Goal: Information Seeking & Learning: Learn about a topic

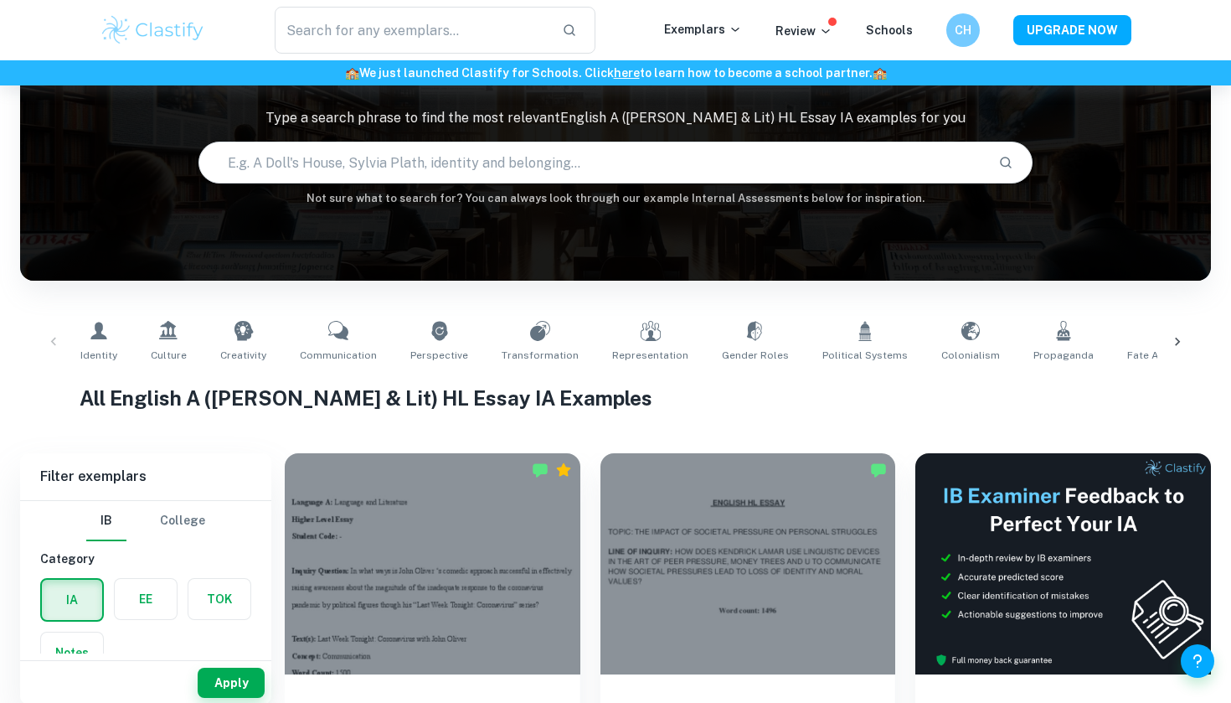
scroll to position [118, 0]
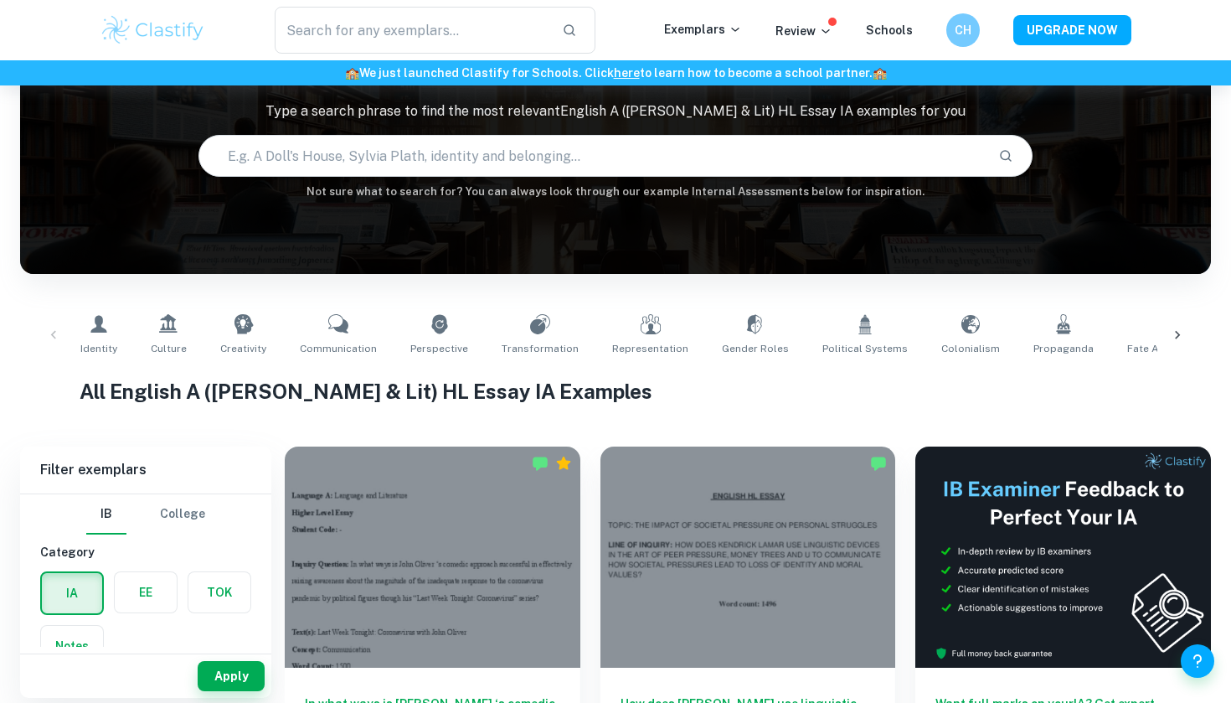
click at [392, 147] on input "text" at bounding box center [591, 155] width 785 height 47
type input "English A Literature"
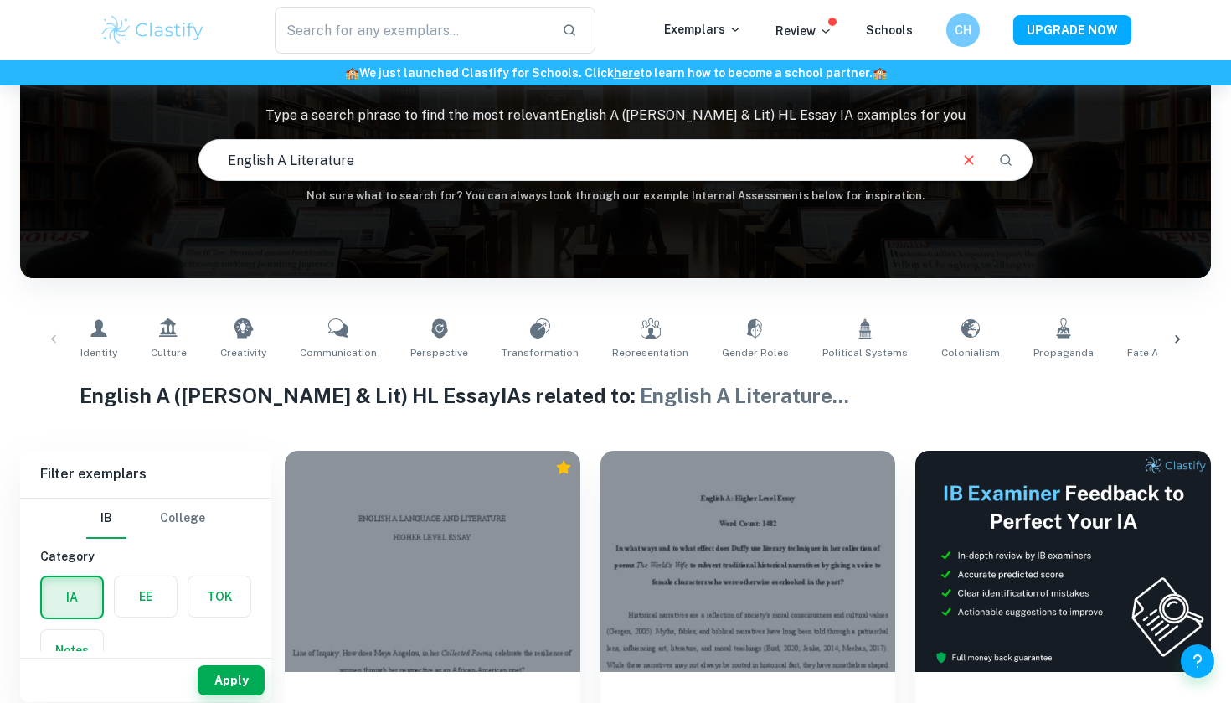
scroll to position [113, 0]
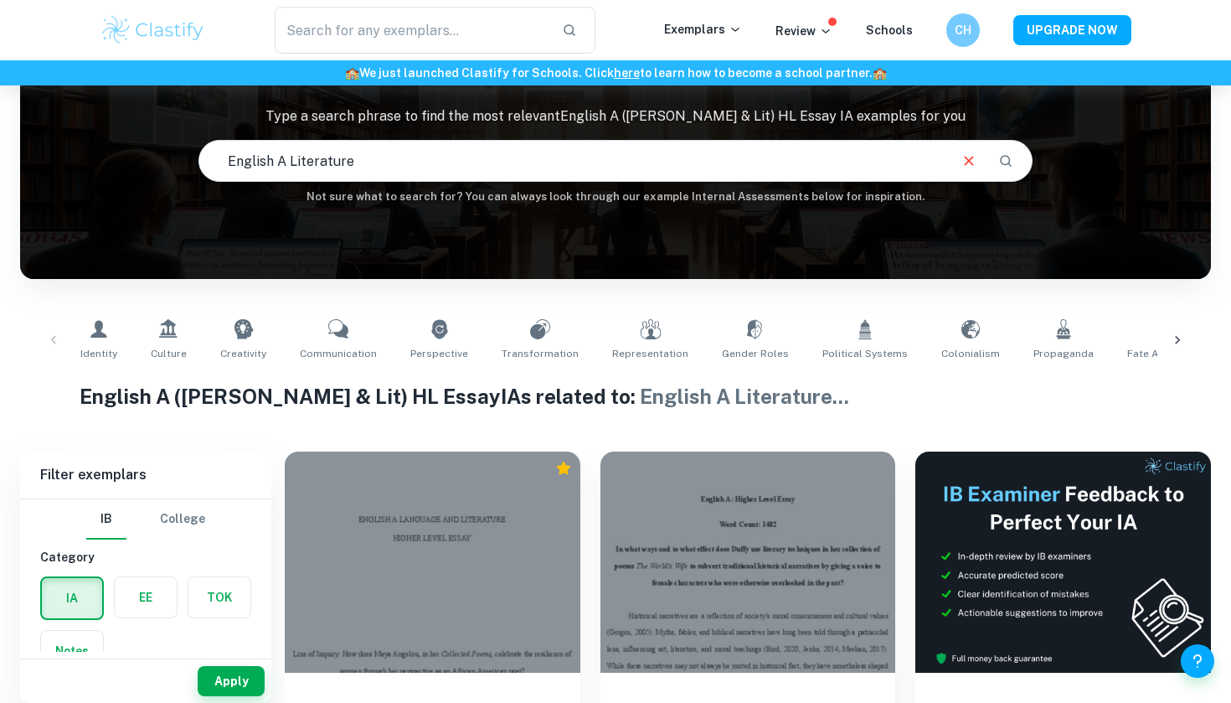
click at [397, 163] on input "English A Literature" at bounding box center [572, 160] width 746 height 47
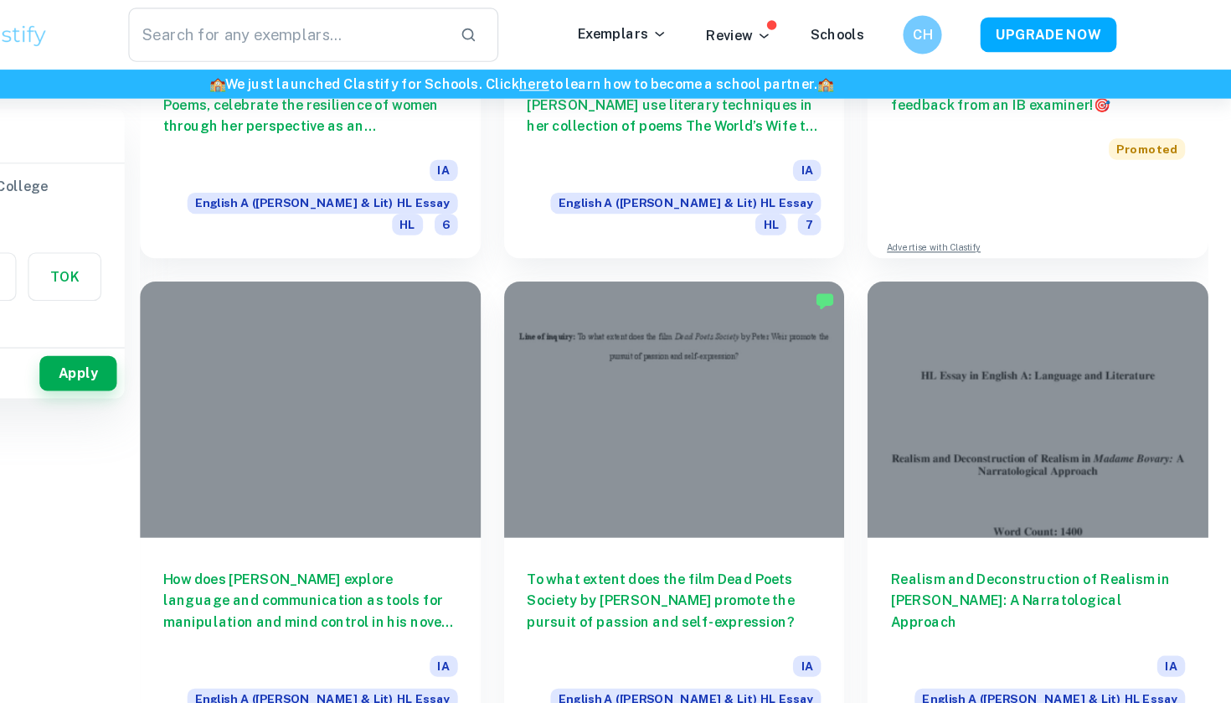
scroll to position [0, 0]
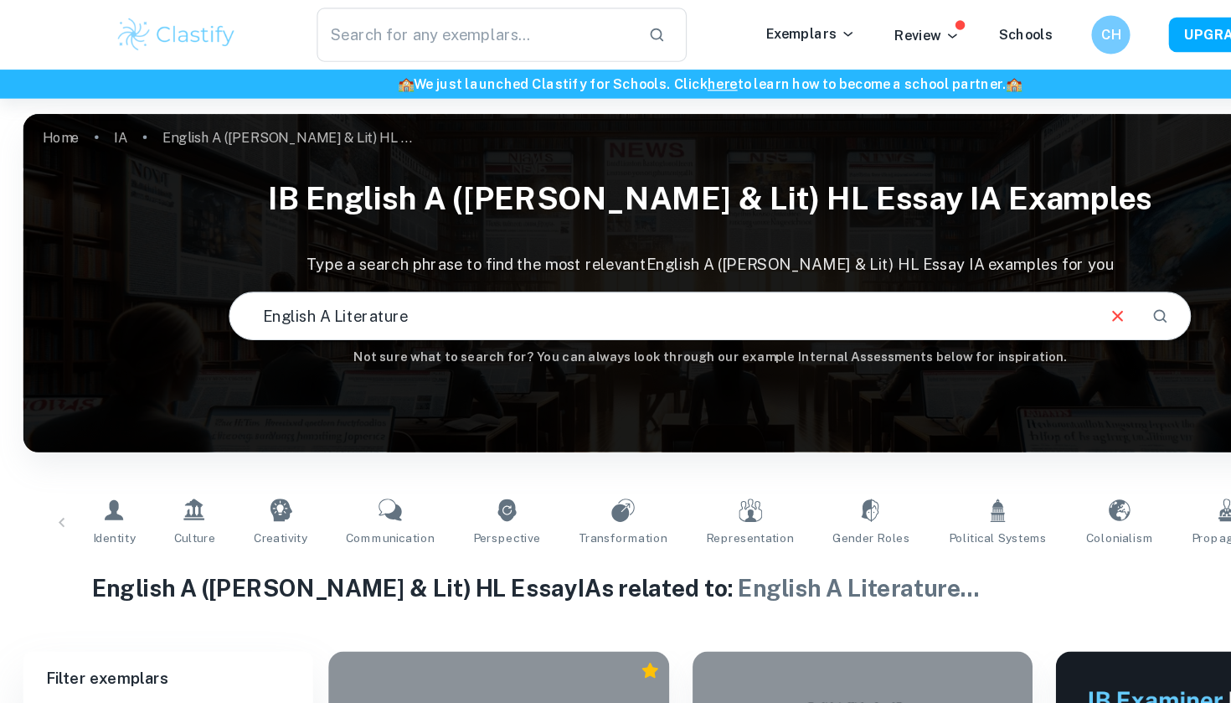
click at [376, 276] on input "English A Literature" at bounding box center [572, 273] width 746 height 47
click at [52, 116] on link "Home" at bounding box center [53, 118] width 32 height 23
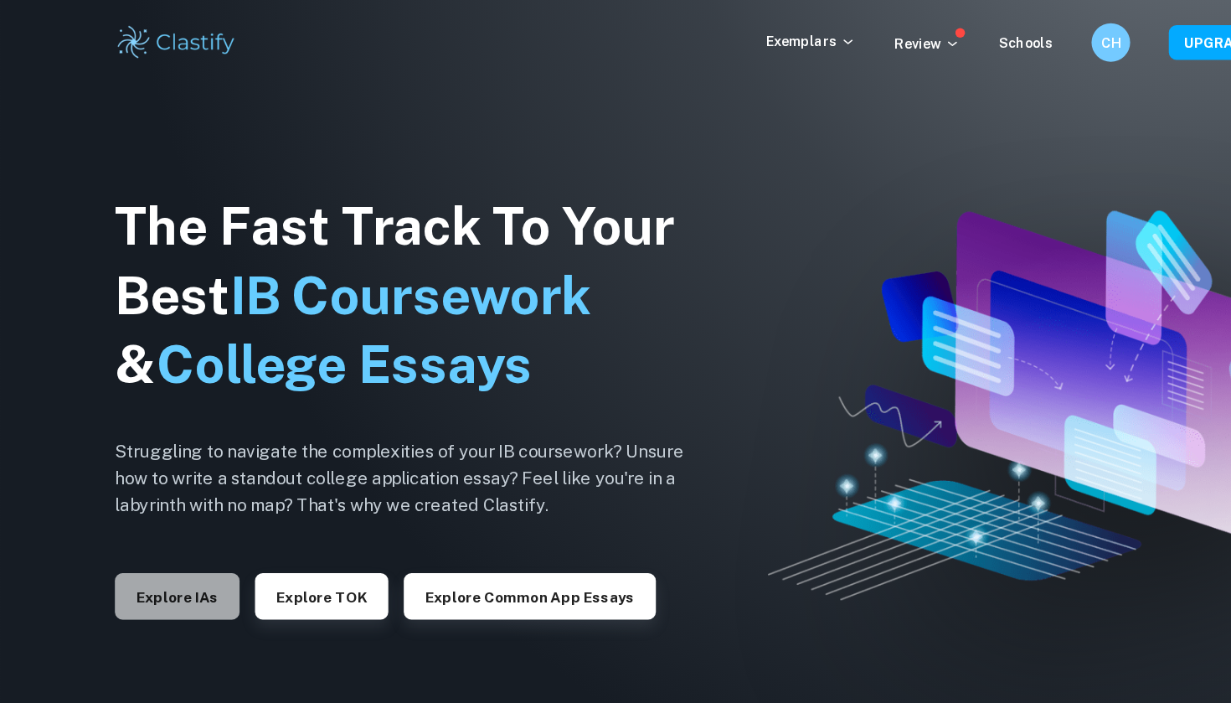
click at [184, 519] on button "Explore IAs" at bounding box center [154, 517] width 108 height 40
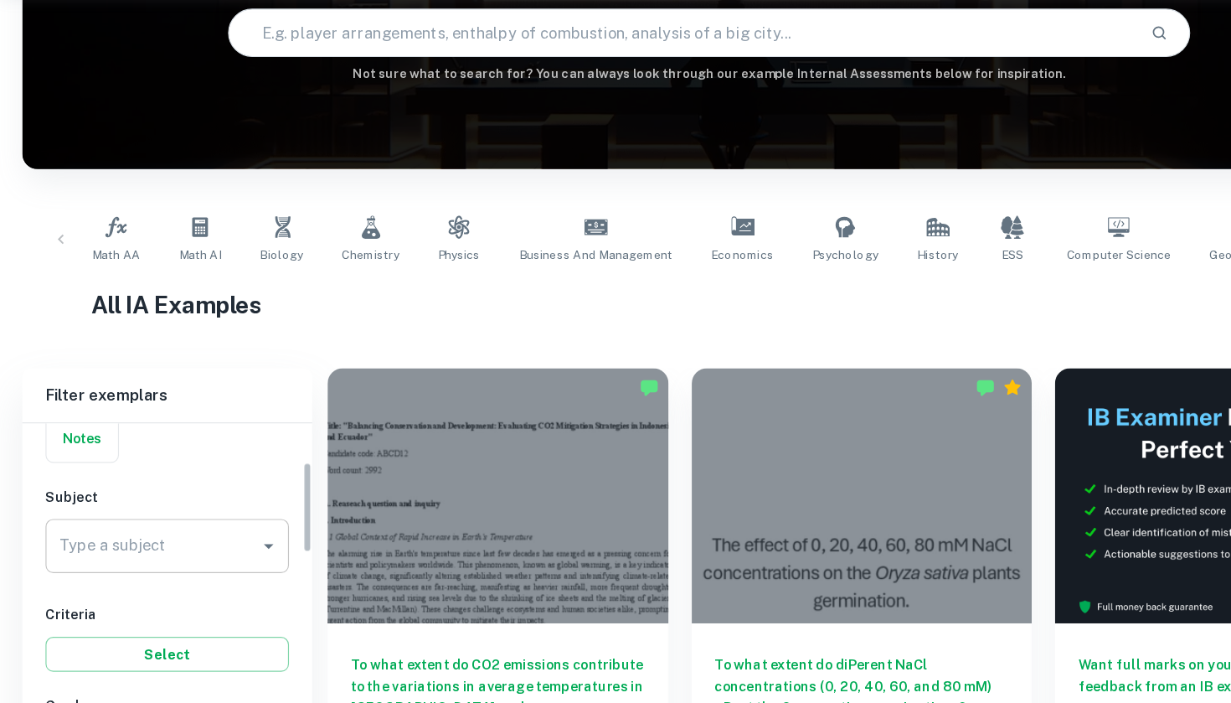
scroll to position [163, 0]
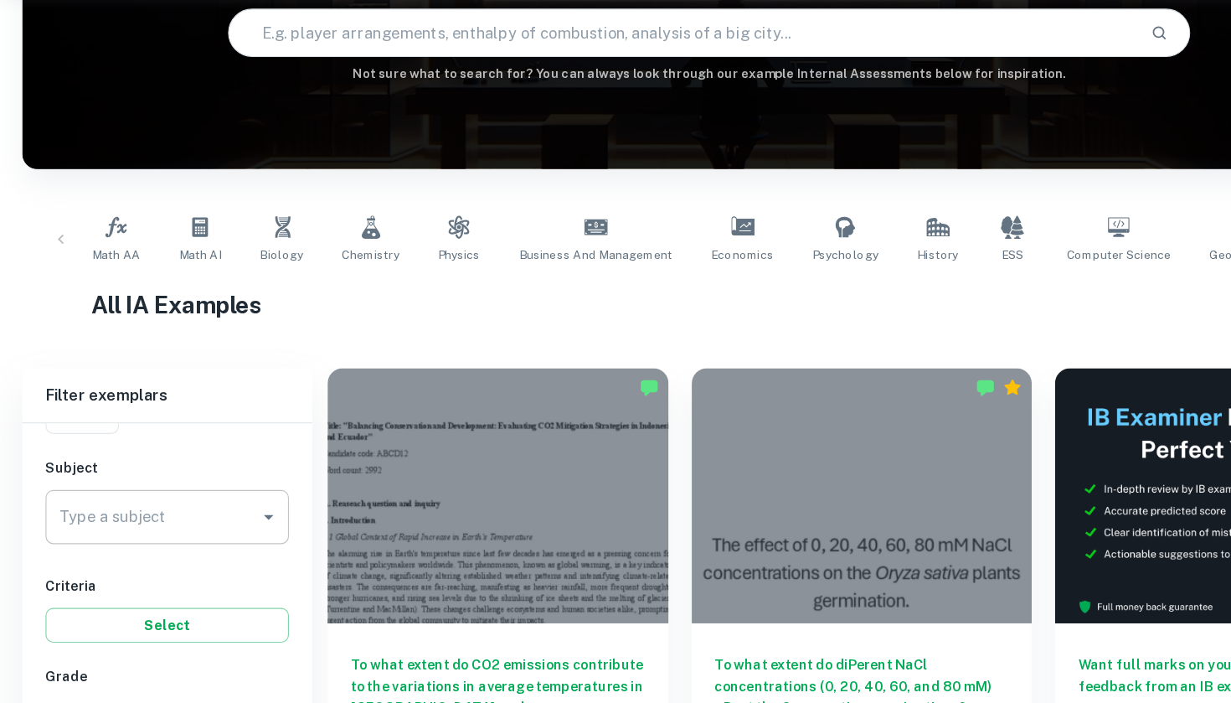
click at [214, 526] on input "Type a subject" at bounding box center [133, 542] width 171 height 32
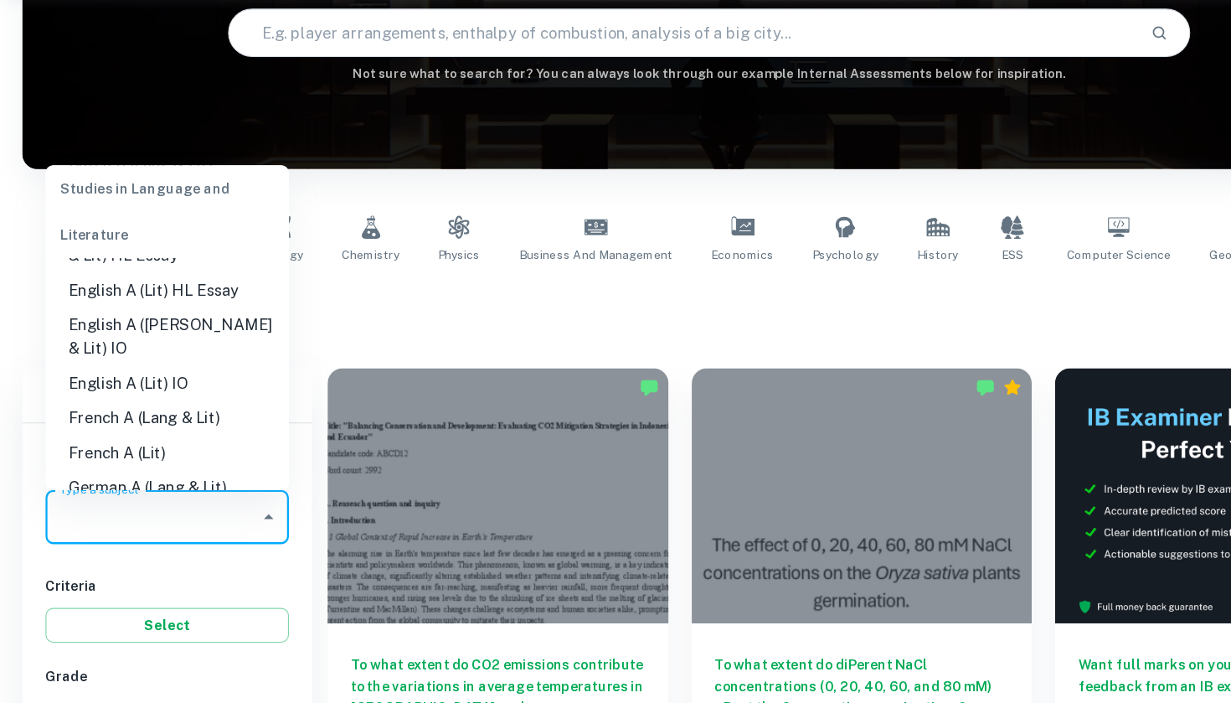
scroll to position [225, 0]
click at [168, 330] on li "English A (Lit) HL Essay" at bounding box center [145, 345] width 211 height 30
type input "English A (Lit) HL Essay"
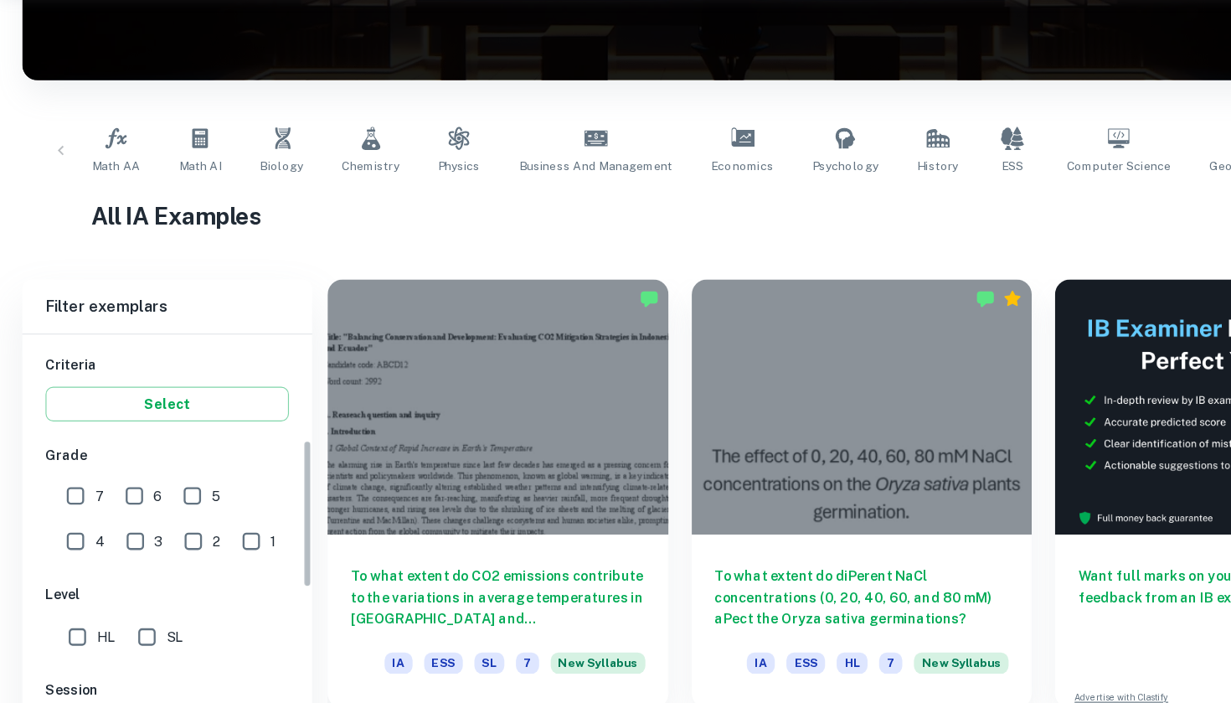
scroll to position [287, 0]
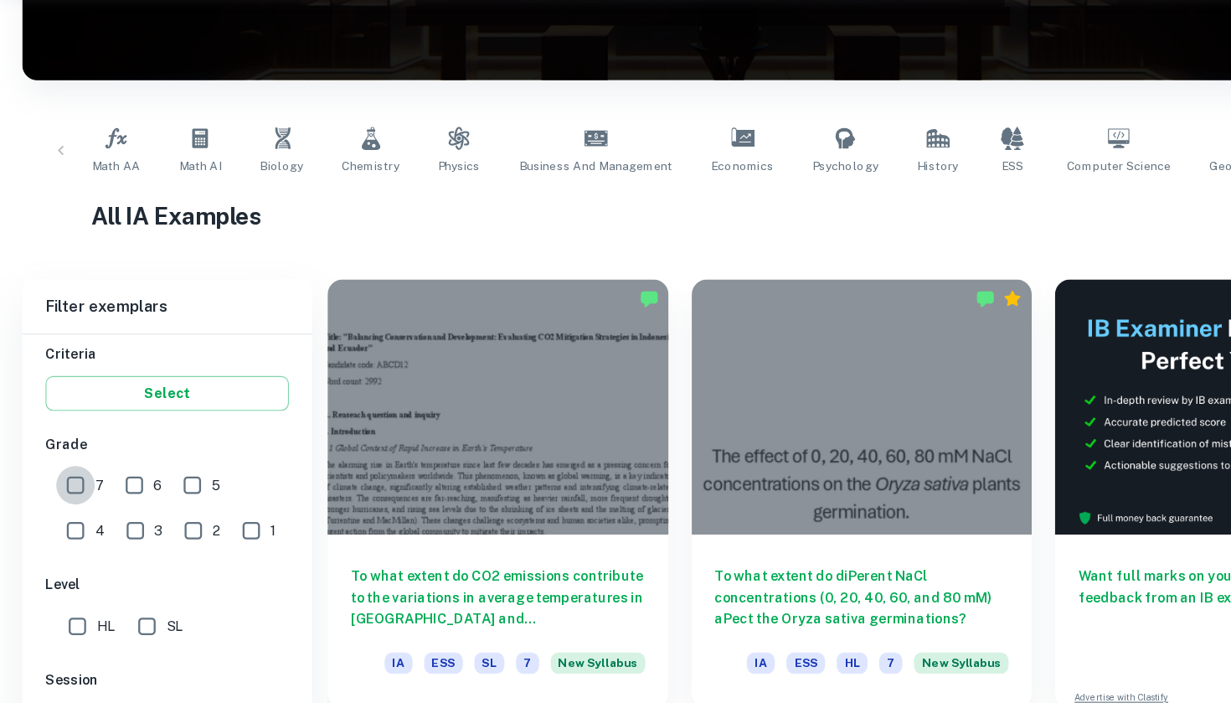
click at [71, 498] on input "7" at bounding box center [66, 515] width 34 height 34
checkbox input "true"
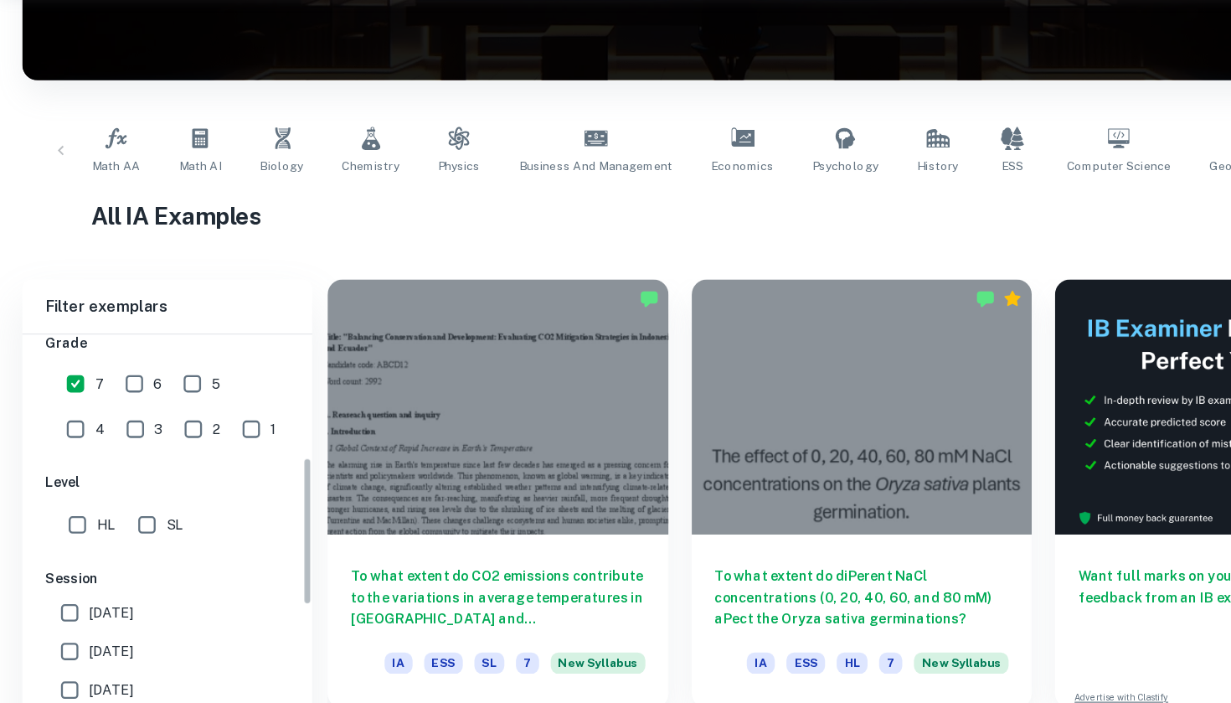
scroll to position [437, 0]
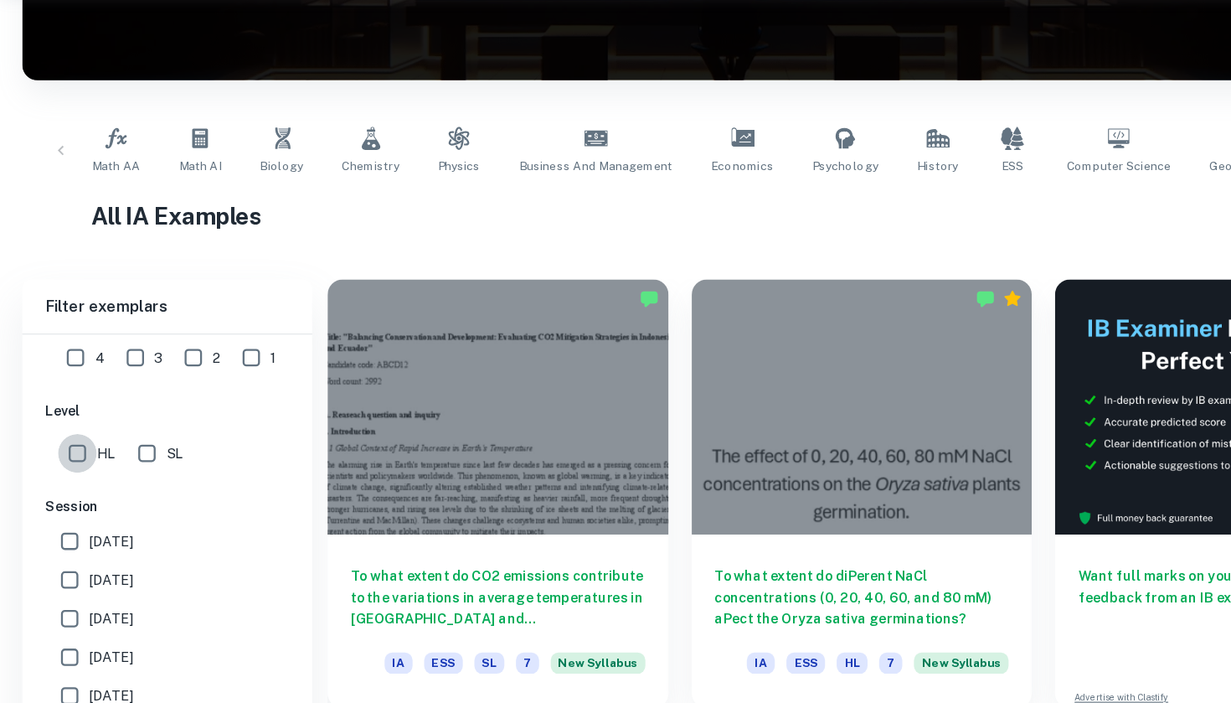
click at [70, 470] on input "HL" at bounding box center [68, 487] width 34 height 34
checkbox input "true"
click at [101, 554] on span "[DATE]" at bounding box center [97, 563] width 39 height 18
click at [78, 546] on input "[DATE]" at bounding box center [61, 563] width 34 height 34
checkbox input "true"
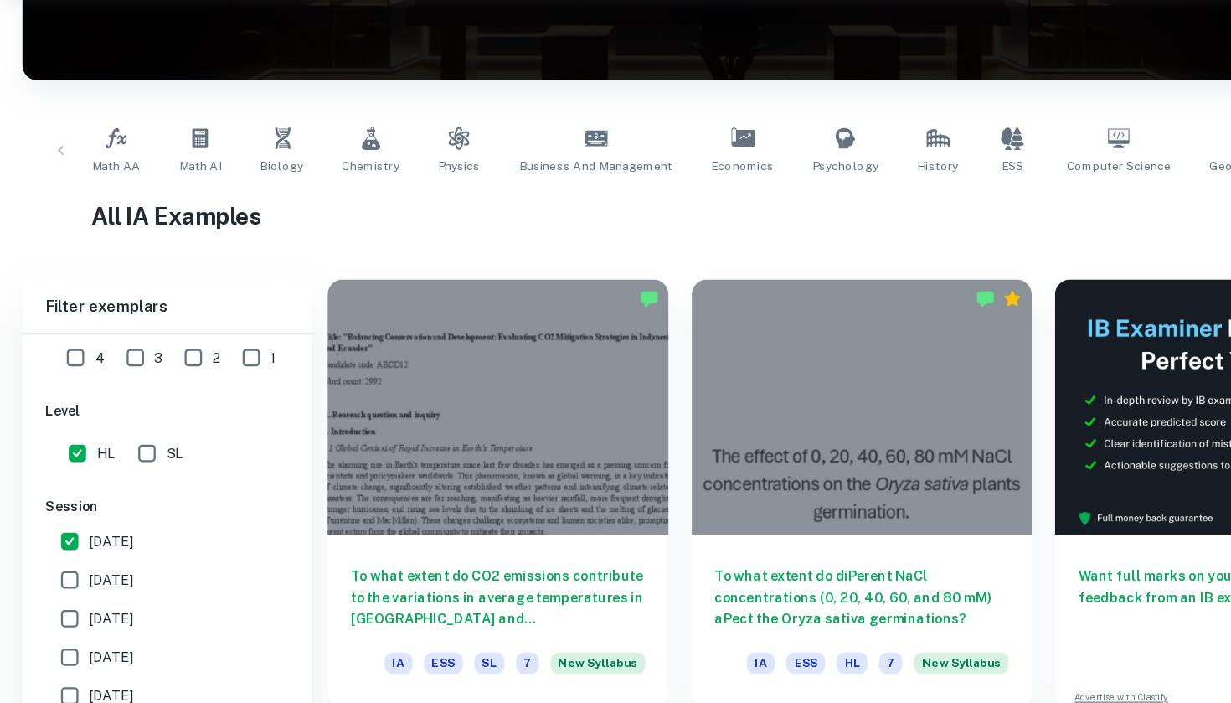
click at [87, 587] on span "[DATE]" at bounding box center [97, 596] width 39 height 18
click at [78, 580] on input "[DATE]" at bounding box center [61, 597] width 34 height 34
checkbox input "true"
click at [103, 621] on span "[DATE]" at bounding box center [97, 630] width 39 height 18
click at [78, 613] on input "[DATE]" at bounding box center [61, 630] width 34 height 34
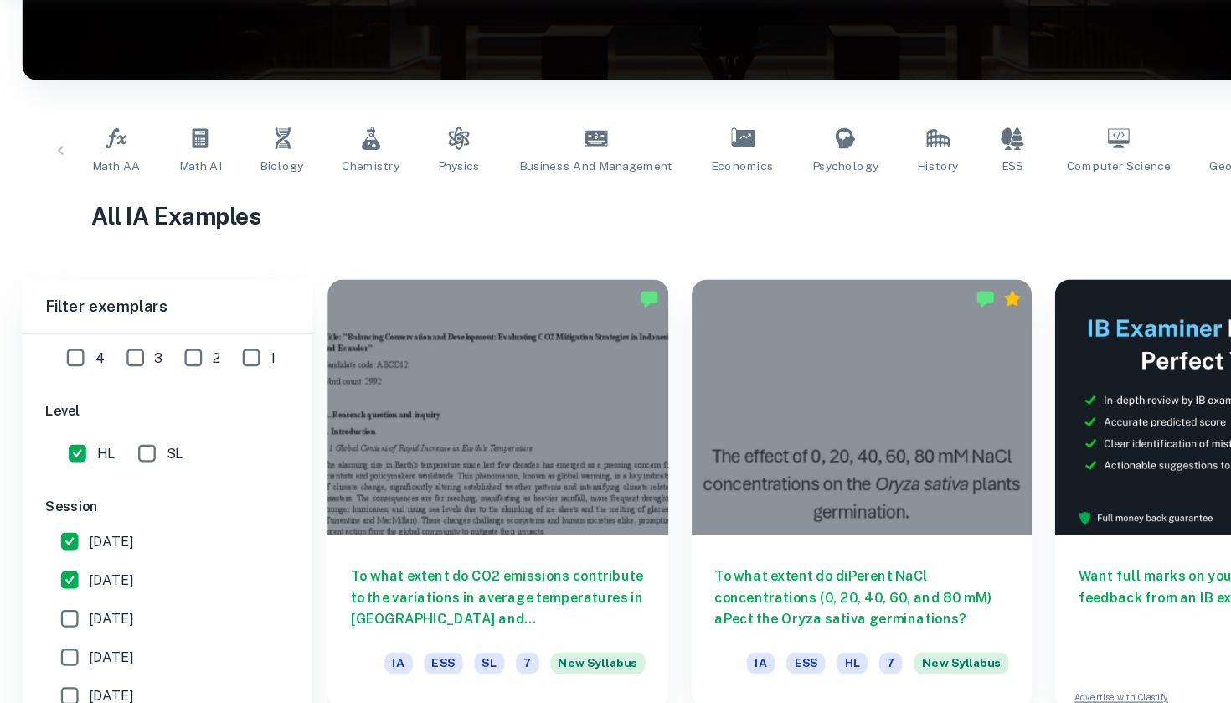
checkbox input "true"
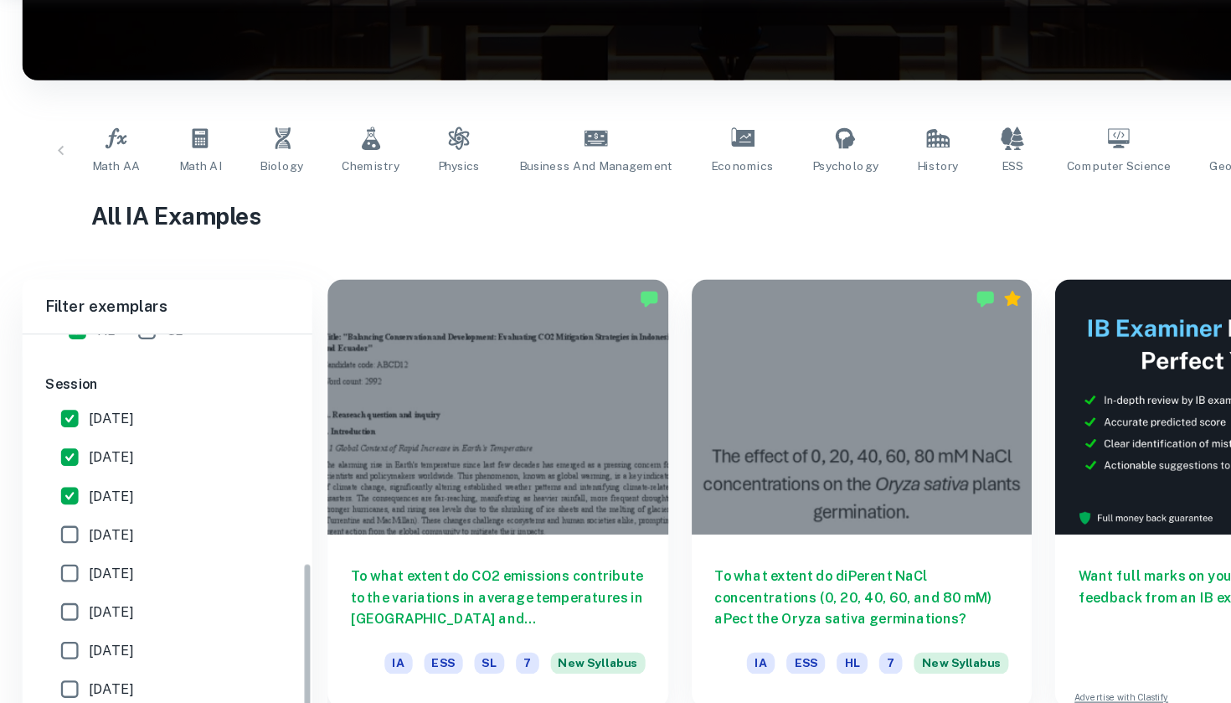
scroll to position [577, 0]
click at [102, 514] on span "[DATE]" at bounding box center [97, 523] width 39 height 18
click at [78, 507] on input "[DATE]" at bounding box center [61, 524] width 34 height 34
checkbox input "true"
click at [102, 548] on span "[DATE]" at bounding box center [97, 557] width 39 height 18
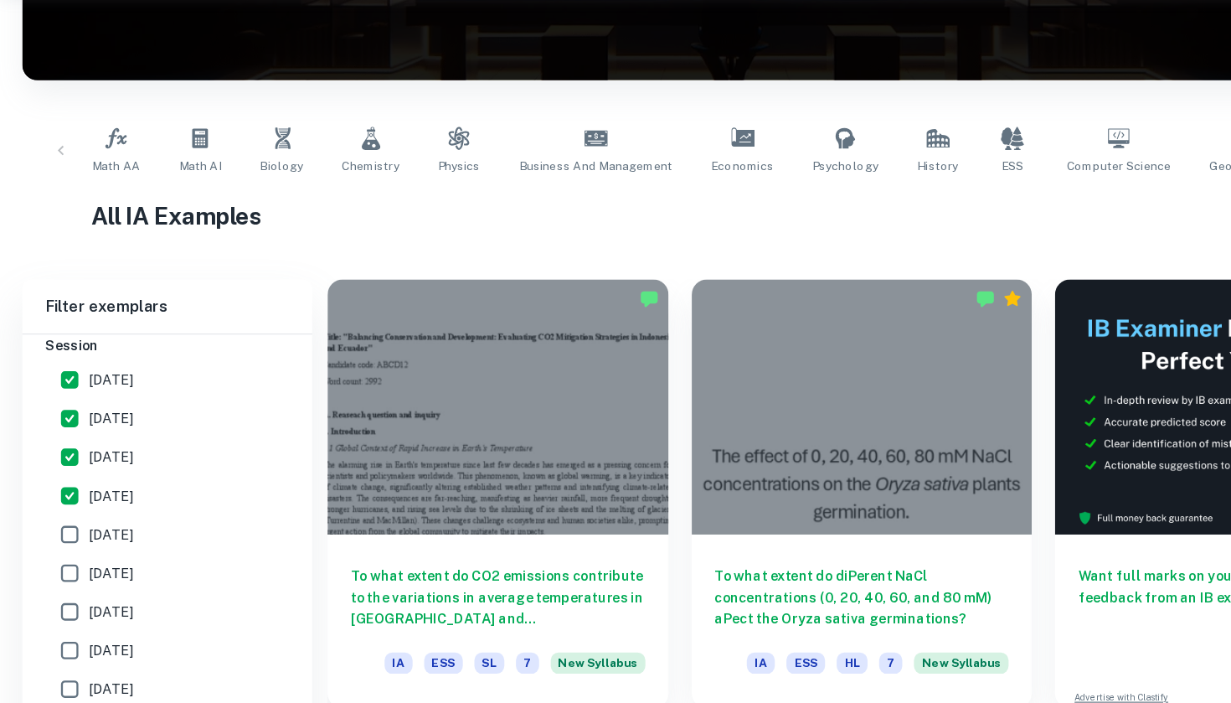
click at [78, 540] on input "[DATE]" at bounding box center [61, 557] width 34 height 34
checkbox input "true"
click at [101, 581] on span "[DATE]" at bounding box center [97, 590] width 39 height 18
click at [78, 574] on input "[DATE]" at bounding box center [61, 591] width 34 height 34
checkbox input "true"
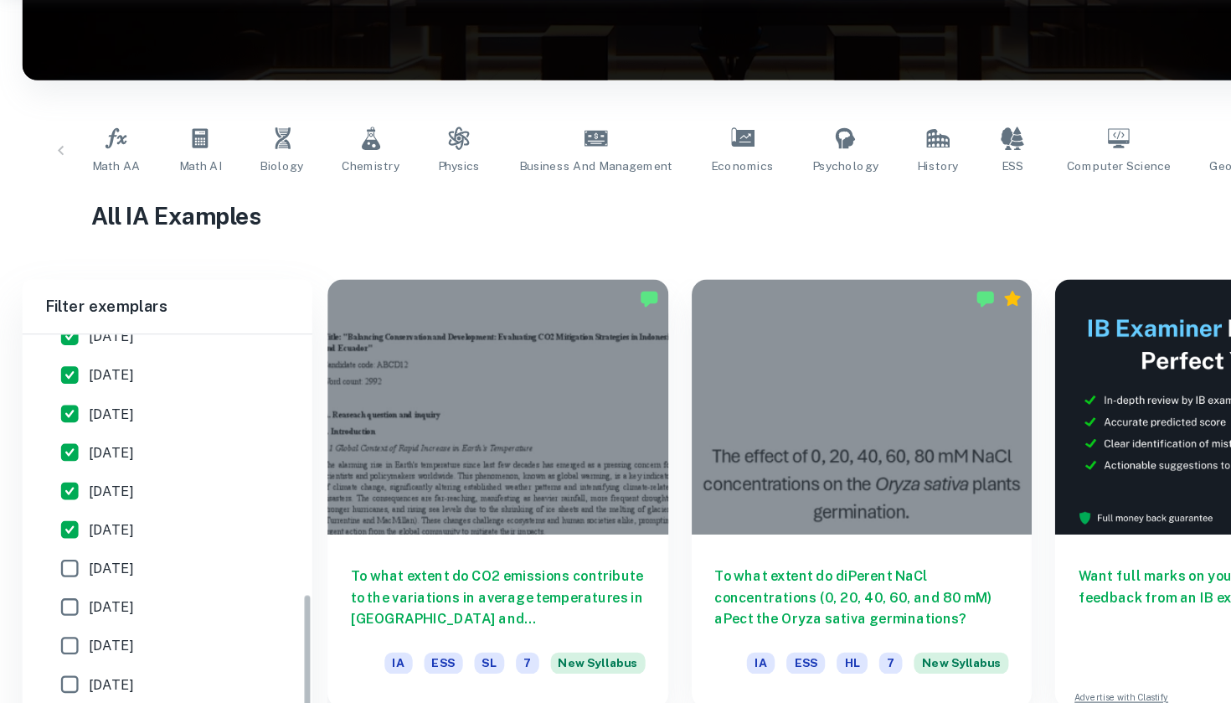
scroll to position [467, 0]
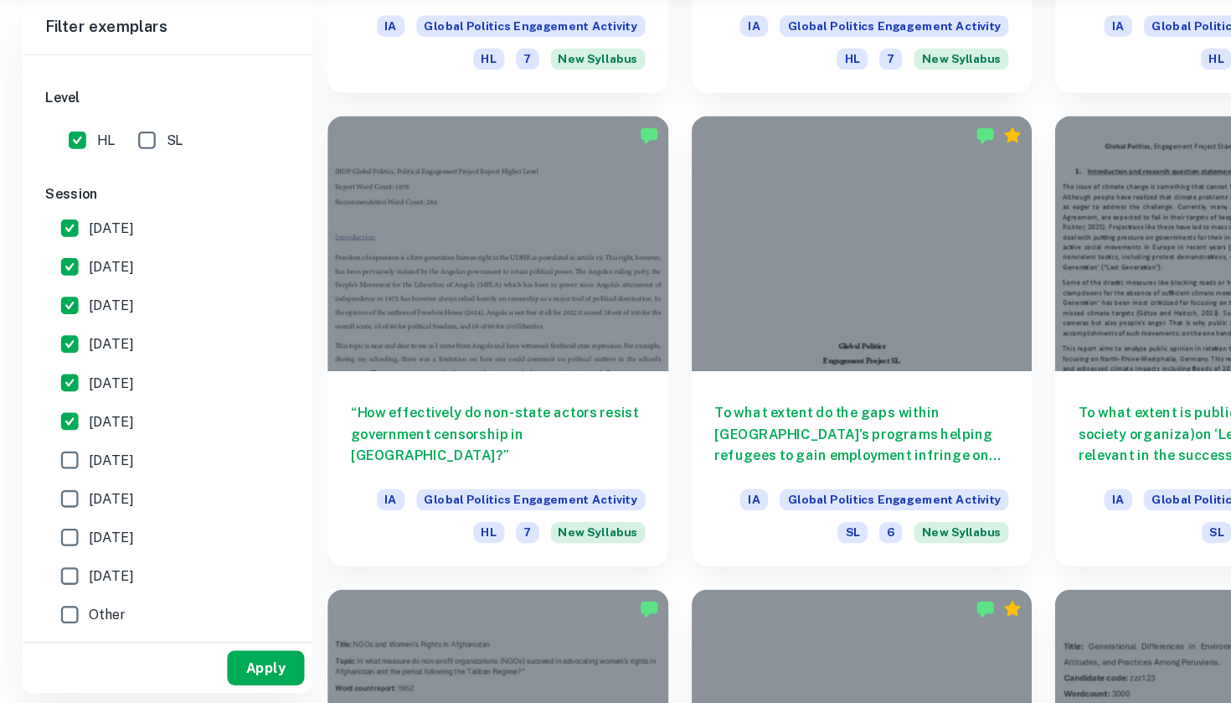
click at [230, 657] on button "Apply" at bounding box center [231, 672] width 67 height 30
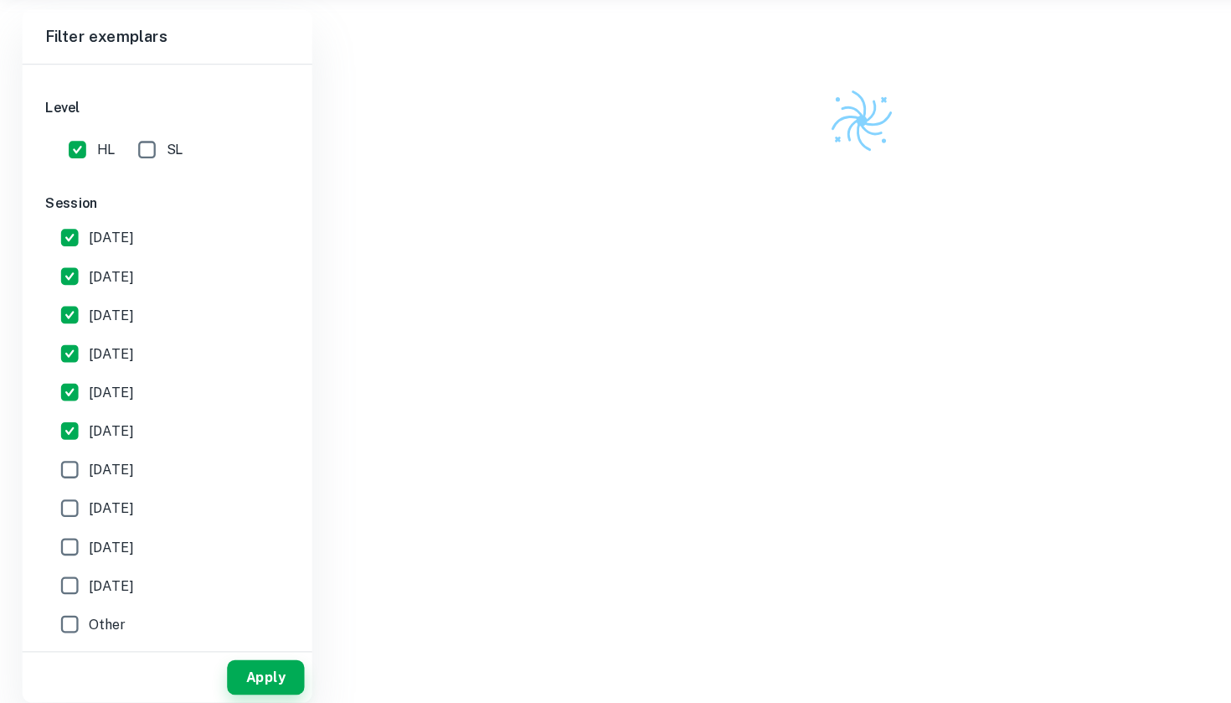
scroll to position [462, 0]
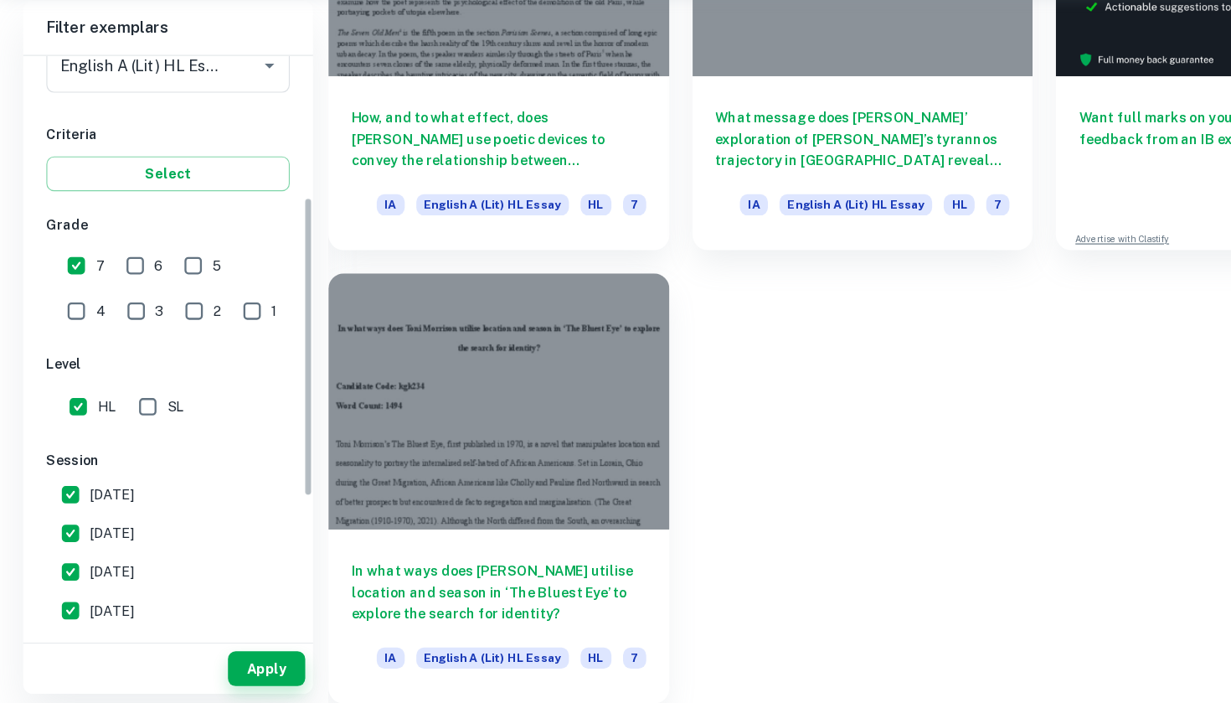
scroll to position [235, 0]
click at [189, 229] on button "Select" at bounding box center [145, 244] width 211 height 30
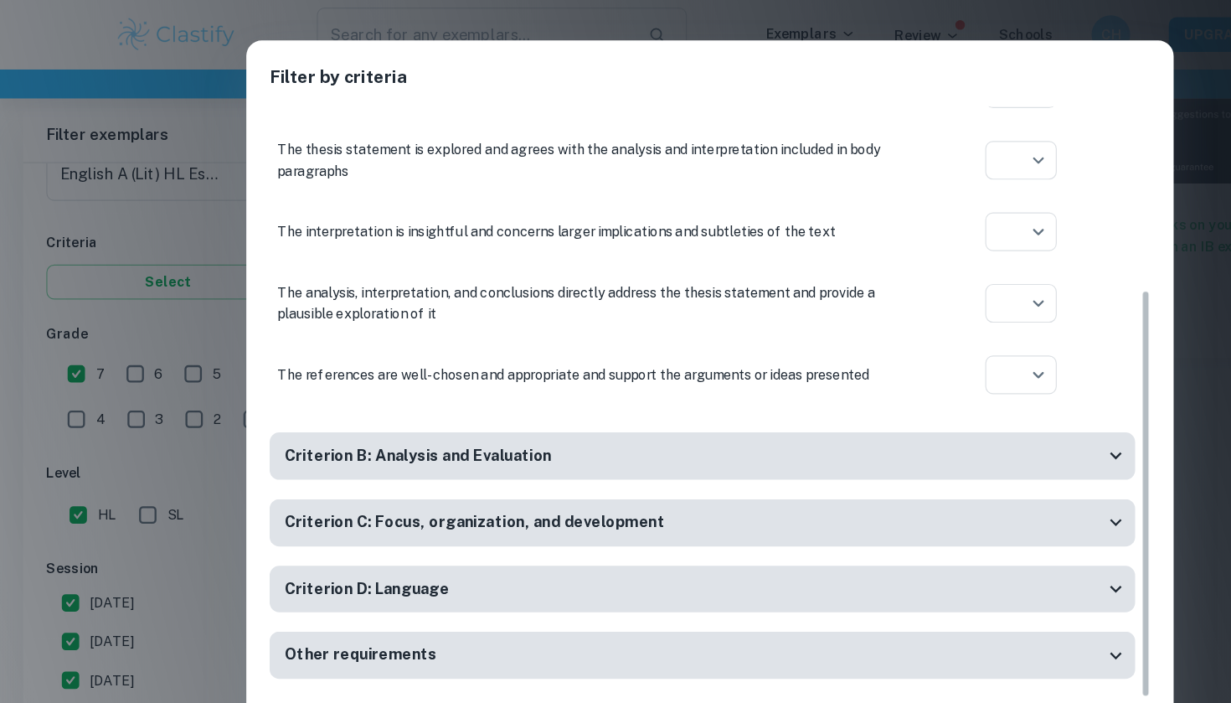
scroll to position [229, 0]
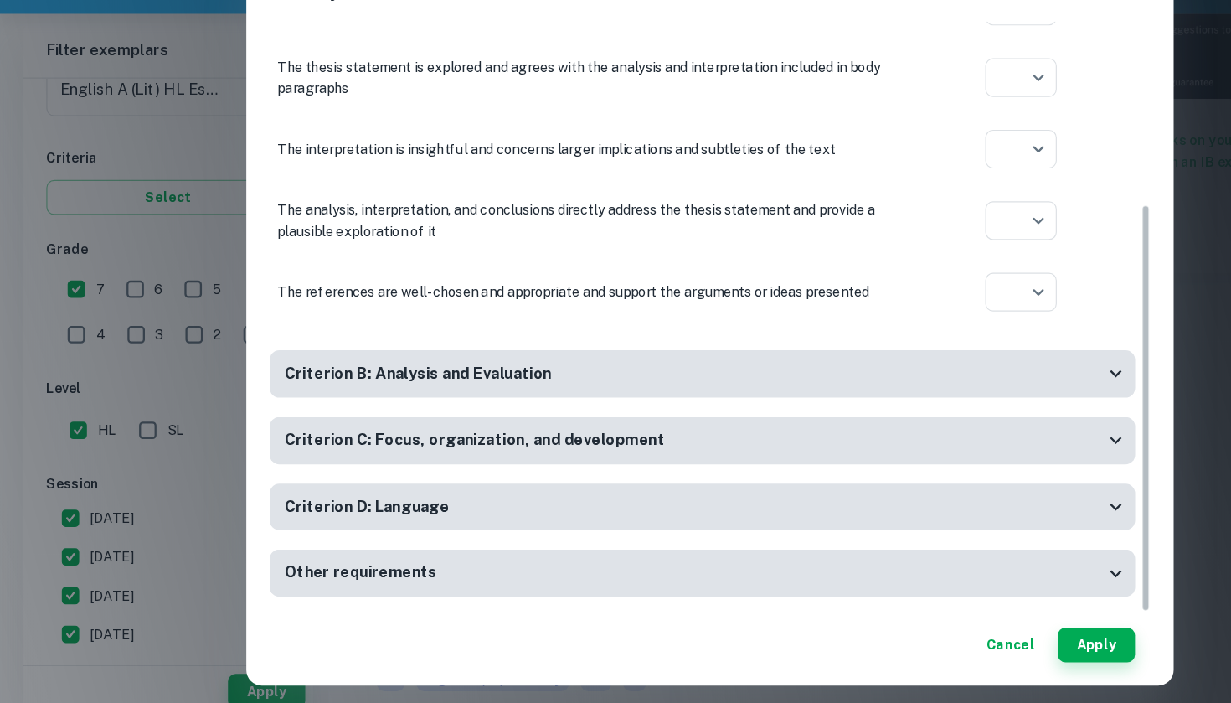
click at [884, 617] on button "Cancel" at bounding box center [875, 632] width 55 height 30
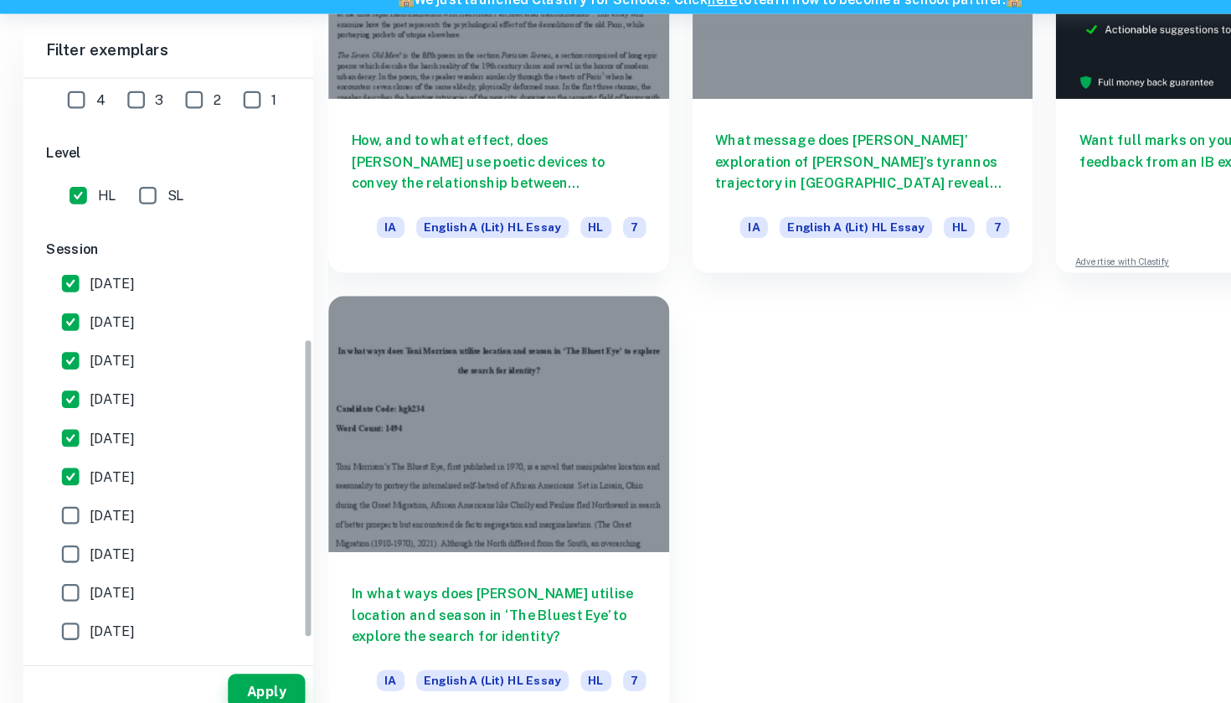
scroll to position [457, 0]
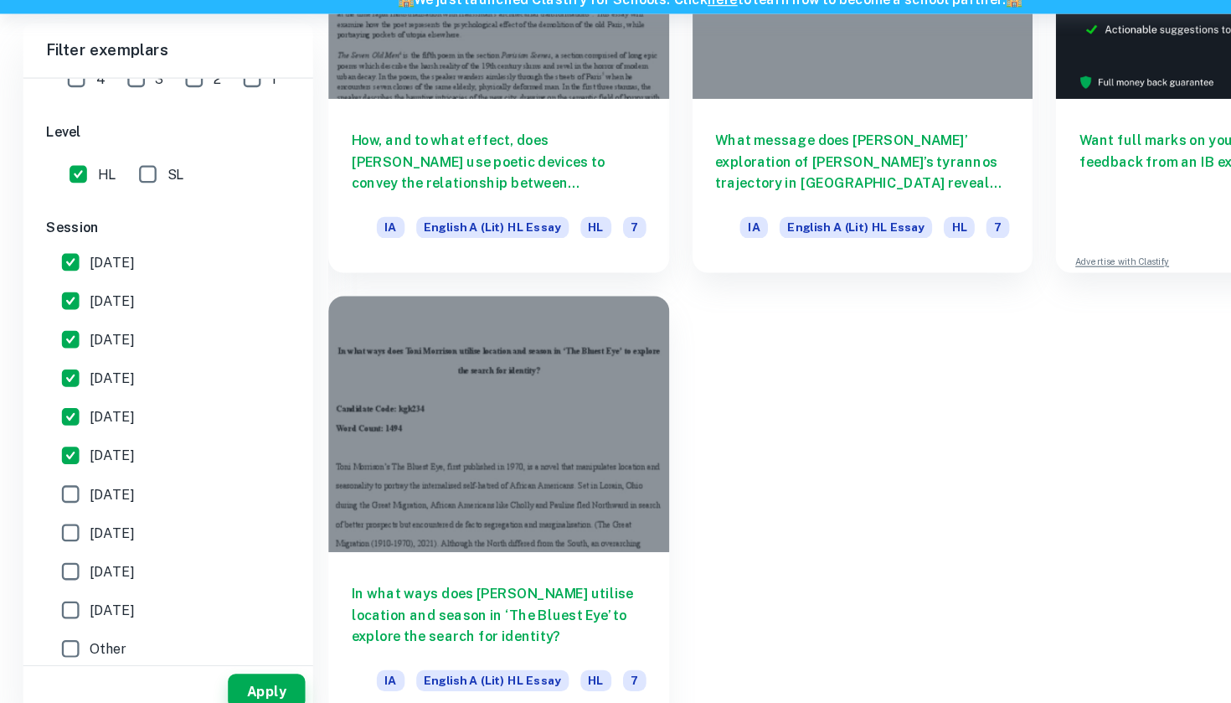
click at [115, 492] on span "[DATE]" at bounding box center [97, 501] width 39 height 18
click at [78, 485] on input "[DATE]" at bounding box center [61, 502] width 34 height 34
checkbox input "true"
click at [114, 526] on span "[DATE]" at bounding box center [97, 535] width 39 height 18
click at [78, 518] on input "[DATE]" at bounding box center [61, 535] width 34 height 34
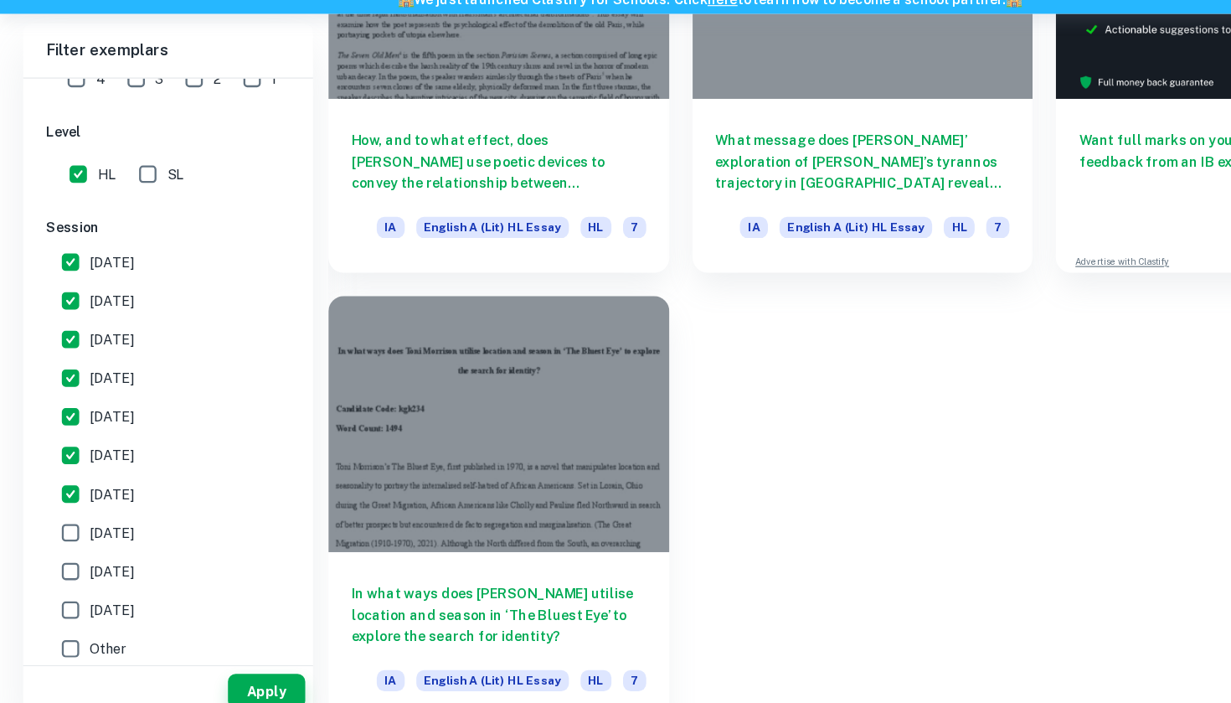
checkbox input "true"
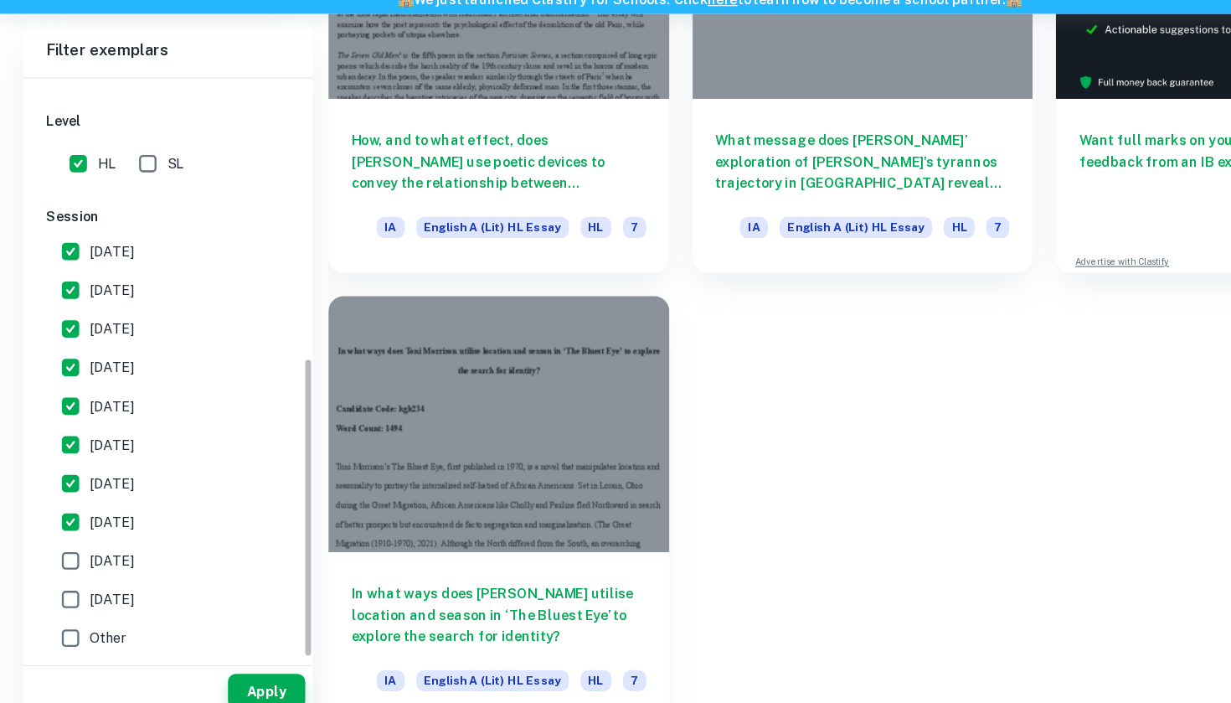
scroll to position [467, 0]
click at [114, 550] on span "[DATE]" at bounding box center [97, 559] width 39 height 18
click at [78, 543] on input "[DATE]" at bounding box center [61, 560] width 34 height 34
checkbox input "true"
click at [121, 576] on label "[DATE]" at bounding box center [140, 593] width 193 height 34
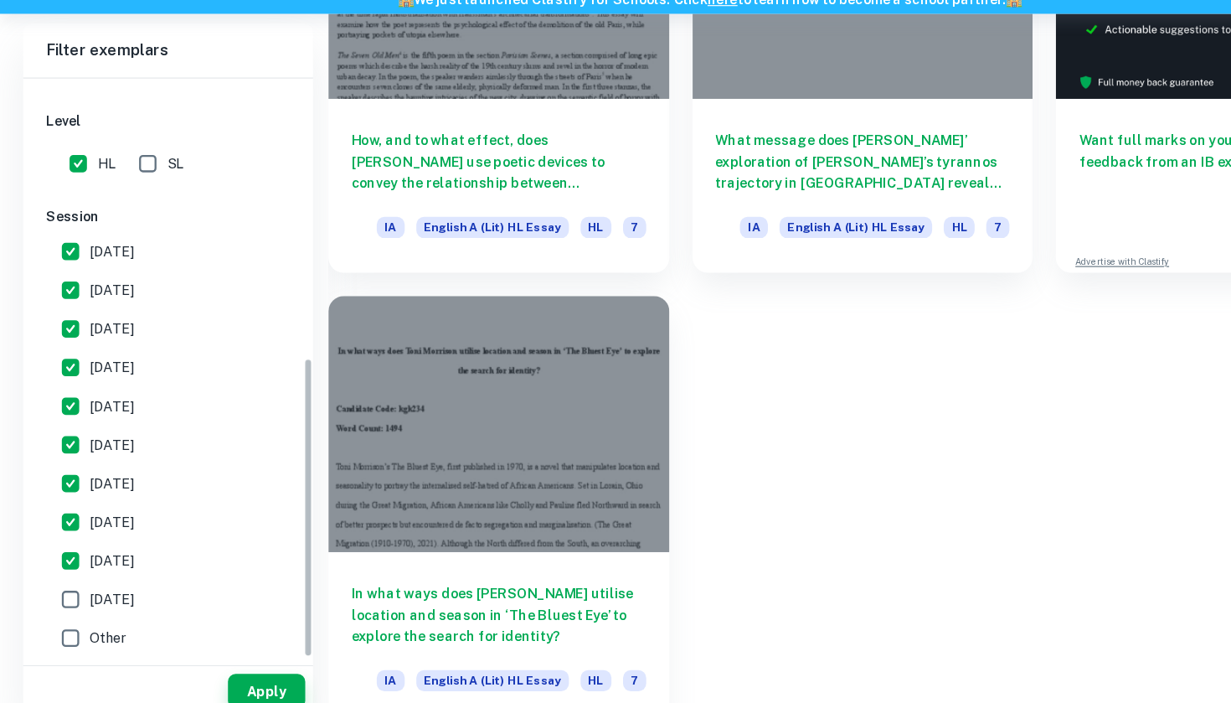
click at [78, 576] on input "[DATE]" at bounding box center [61, 593] width 34 height 34
checkbox input "true"
click at [115, 610] on label "Other" at bounding box center [140, 627] width 193 height 34
click at [78, 610] on input "Other" at bounding box center [61, 627] width 34 height 34
checkbox input "true"
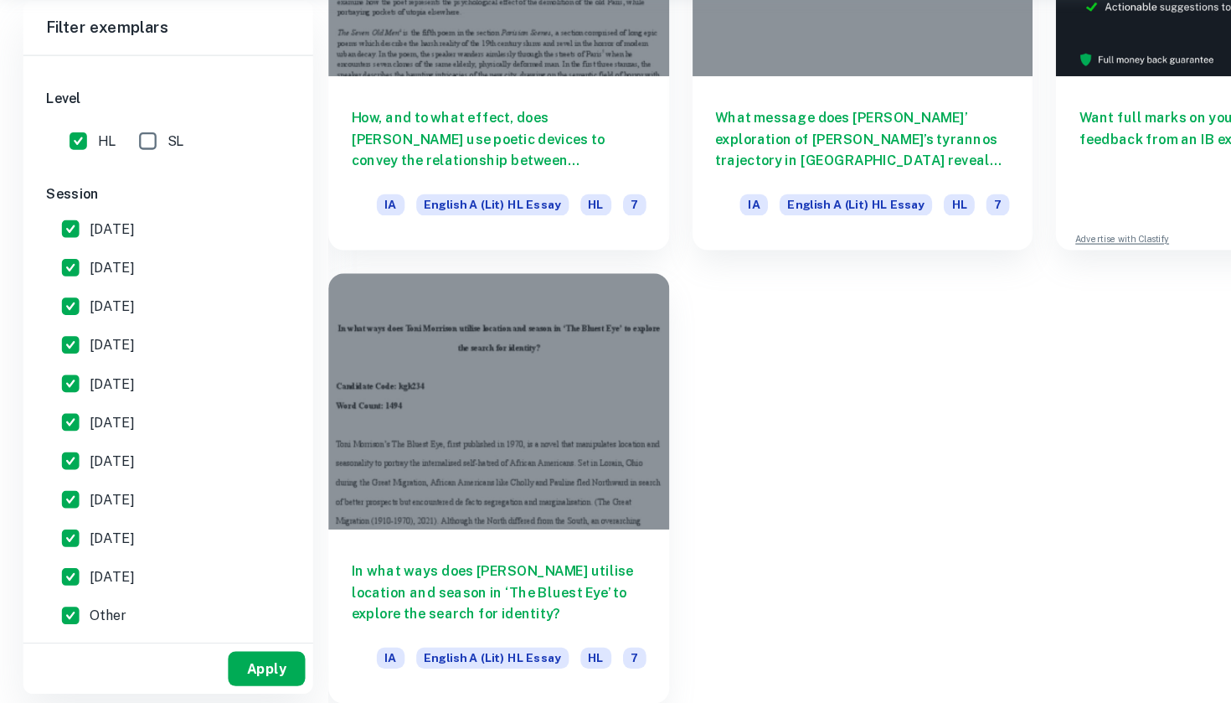
click at [215, 657] on button "Apply" at bounding box center [231, 672] width 67 height 30
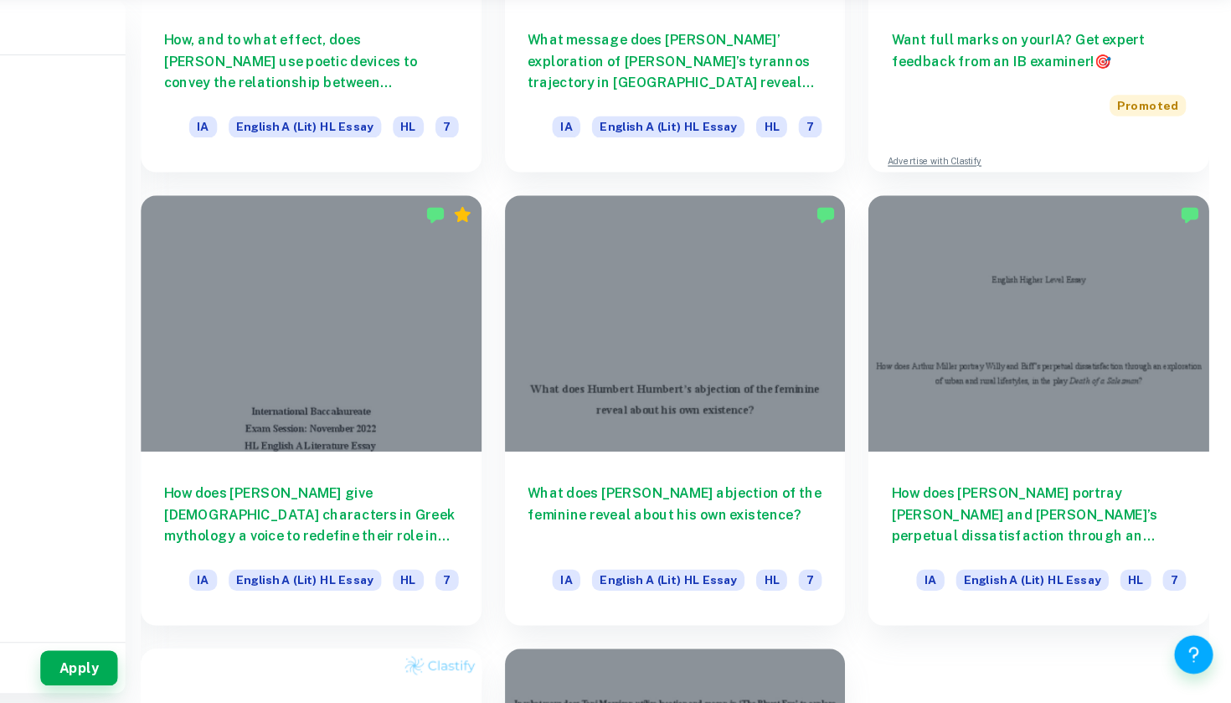
scroll to position [842, 0]
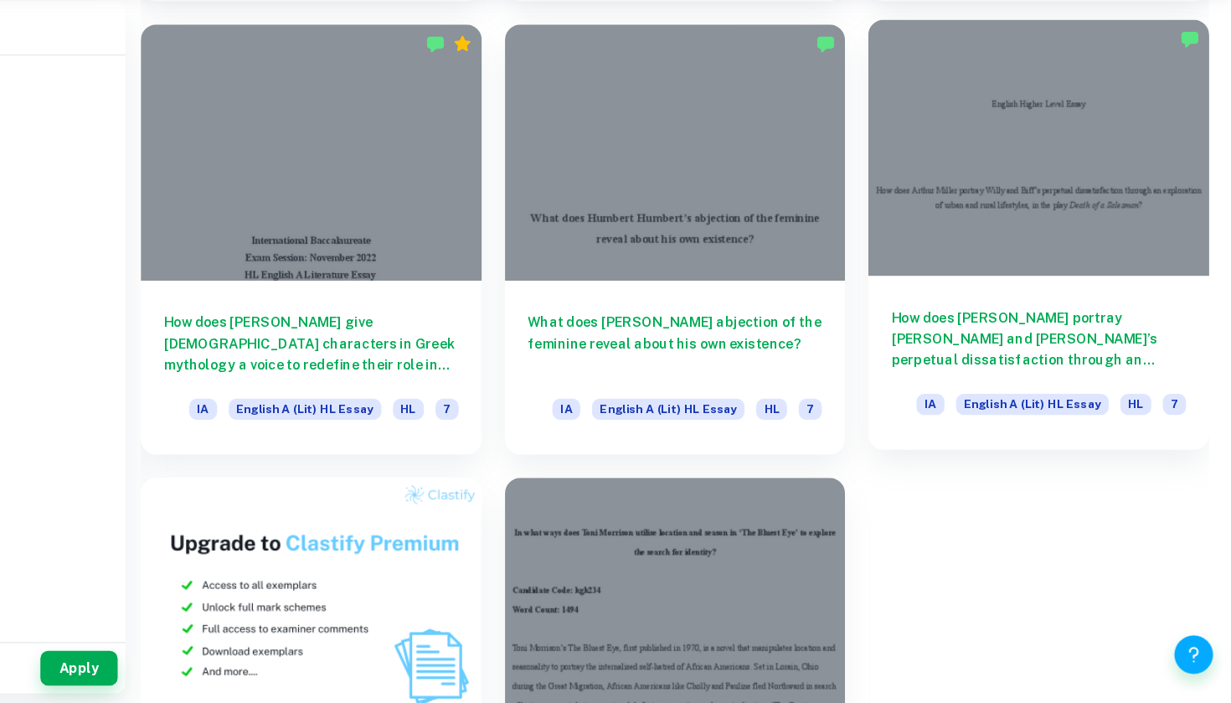
click at [938, 359] on h6 "How does [PERSON_NAME] portray [PERSON_NAME] and [PERSON_NAME]’s perpetual diss…" at bounding box center [1063, 386] width 255 height 55
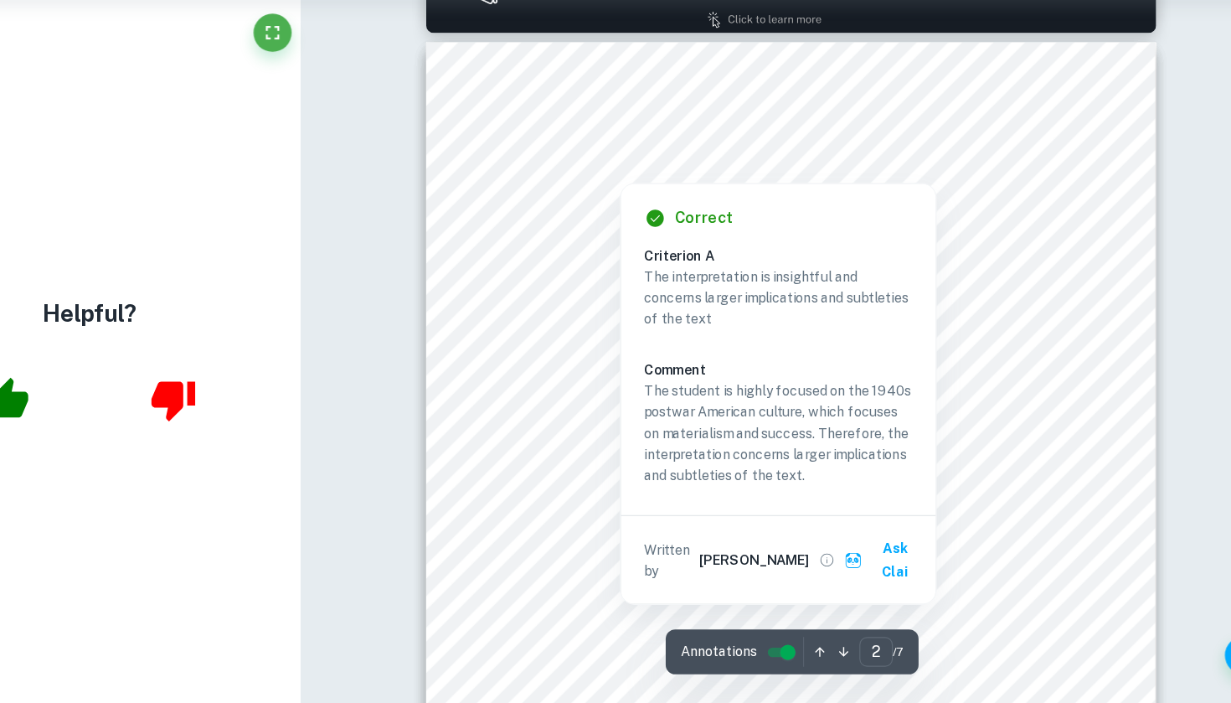
scroll to position [928, 0]
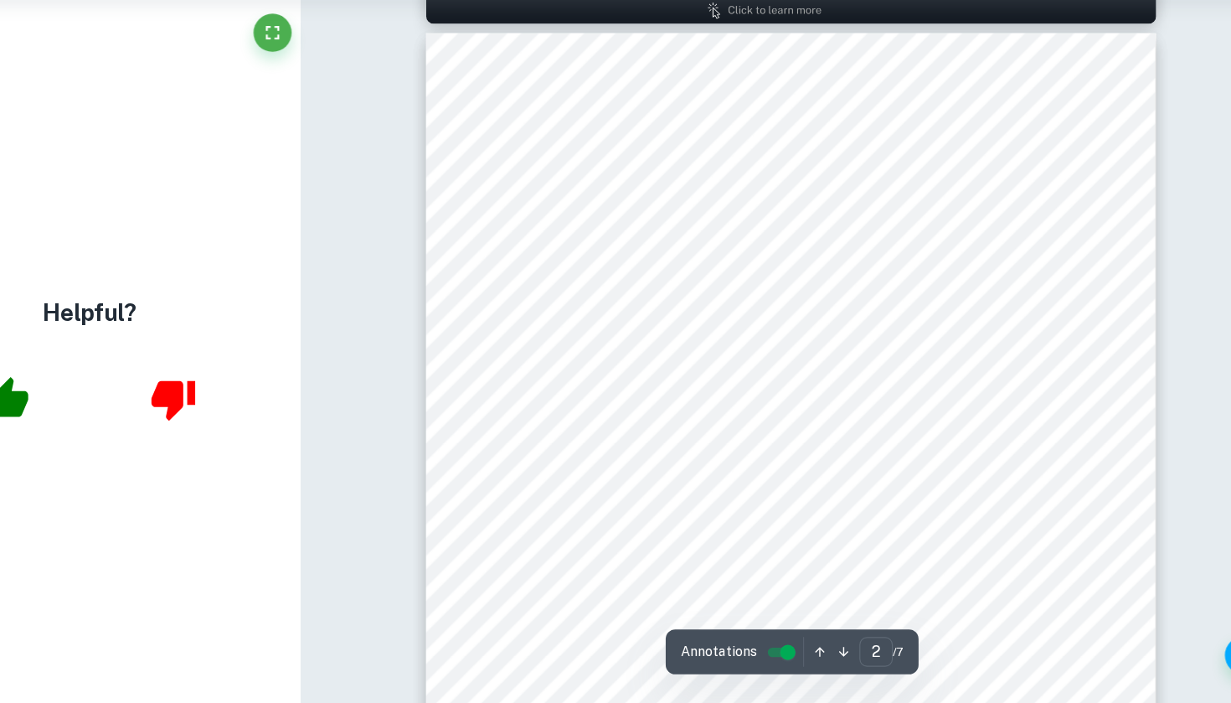
type input "1"
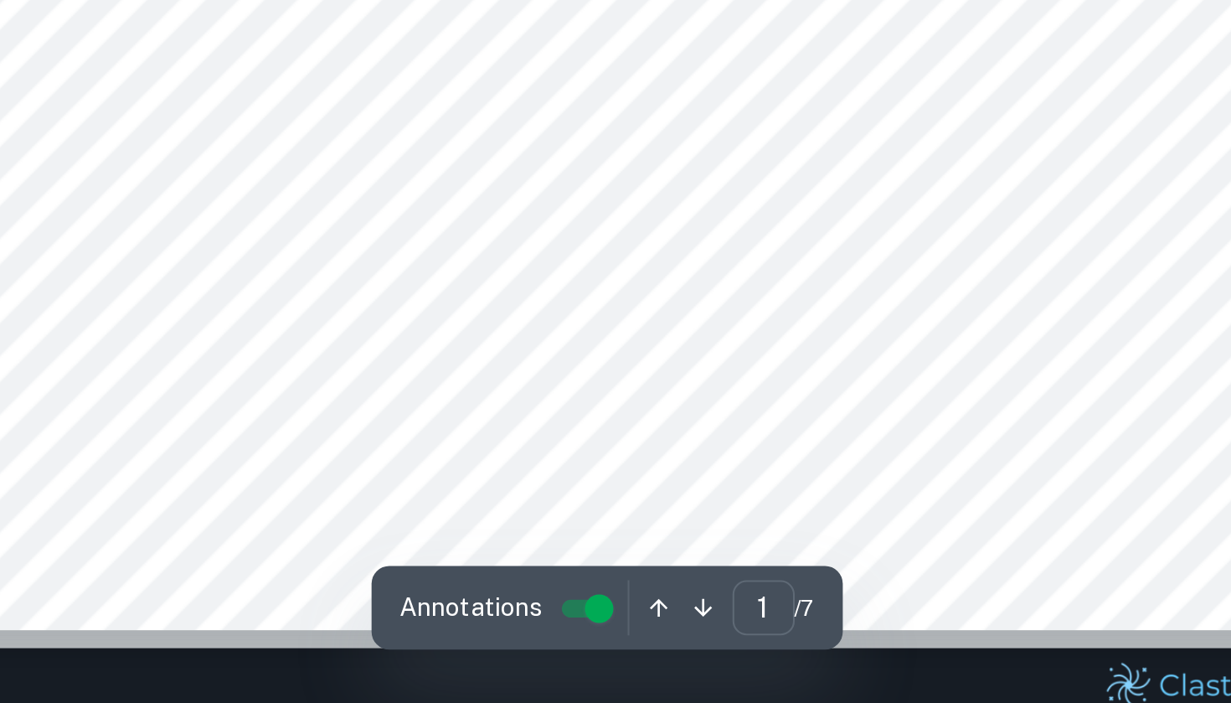
scroll to position [280, 0]
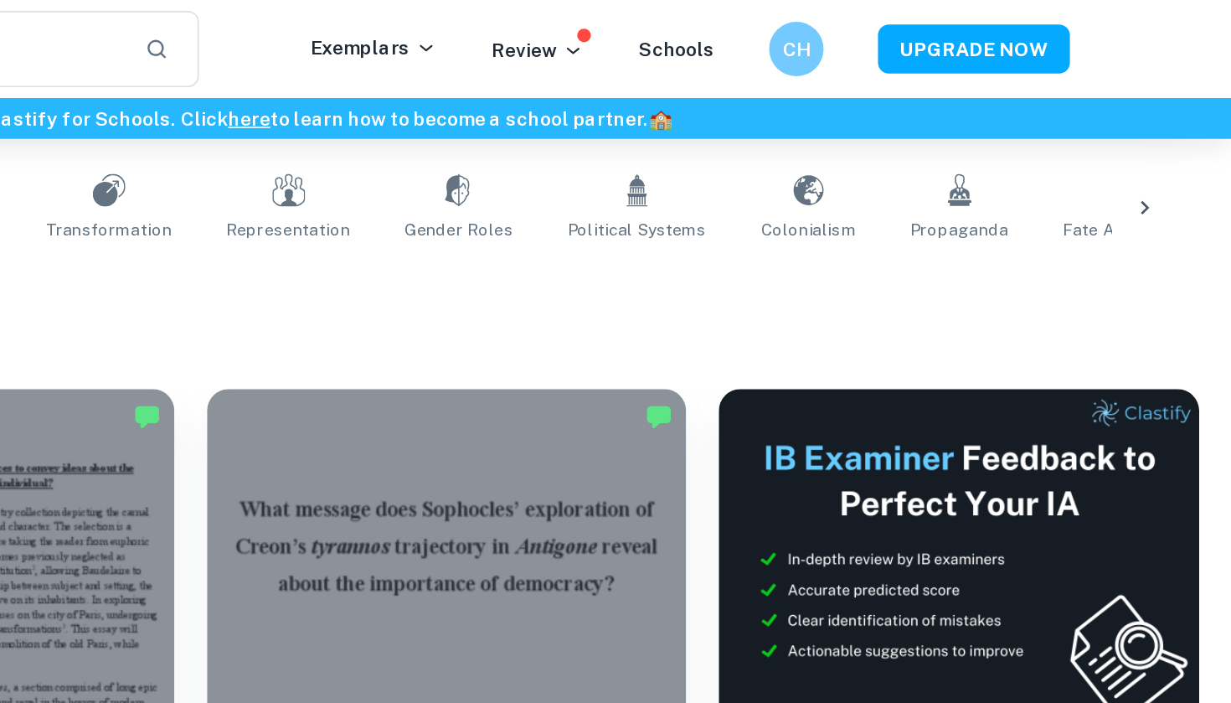
scroll to position [309, 0]
